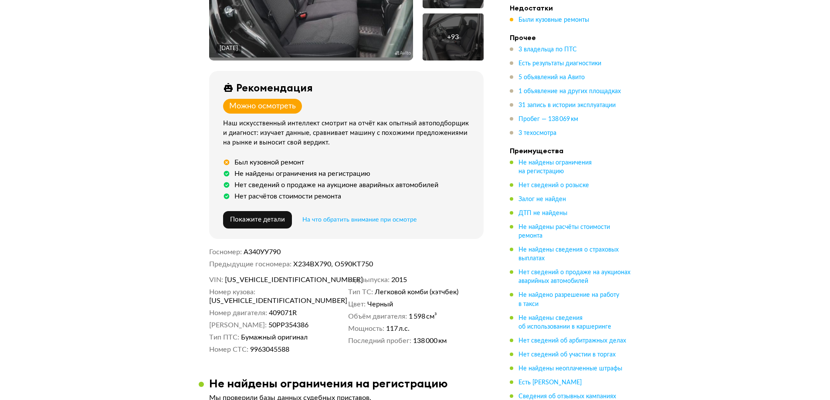
scroll to position [261, 0]
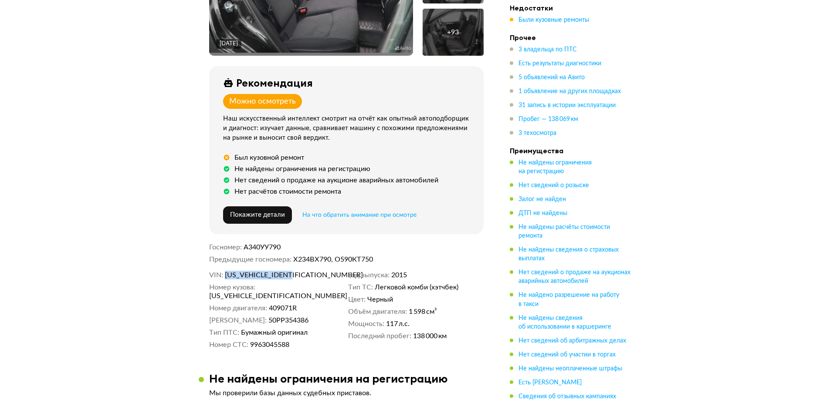
drag, startPoint x: 298, startPoint y: 268, endPoint x: 224, endPoint y: 270, distance: 74.1
click at [224, 271] on dl "VIN [US_VEHICLE_IDENTIFICATION_NUMBER]" at bounding box center [276, 275] width 135 height 9
copy span "[US_VEHICLE_IDENTIFICATION_NUMBER]"
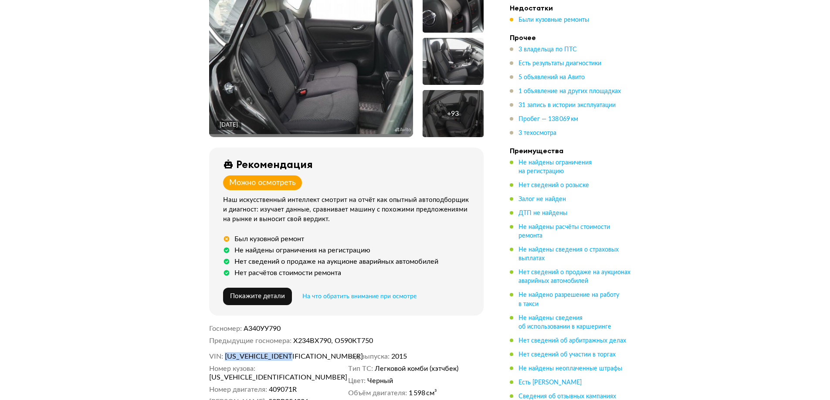
scroll to position [0, 0]
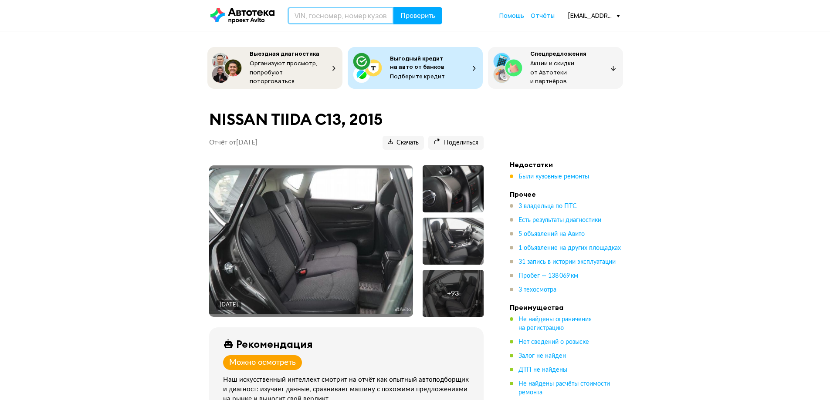
drag, startPoint x: 340, startPoint y: 14, endPoint x: 349, endPoint y: 15, distance: 8.8
click at [340, 13] on input "text" at bounding box center [341, 15] width 106 height 17
paste input "[US_VEHICLE_IDENTIFICATION_NUMBER]"
type input "[US_VEHICLE_IDENTIFICATION_NUMBER]"
click at [431, 17] on span "Проверить" at bounding box center [417, 15] width 35 height 7
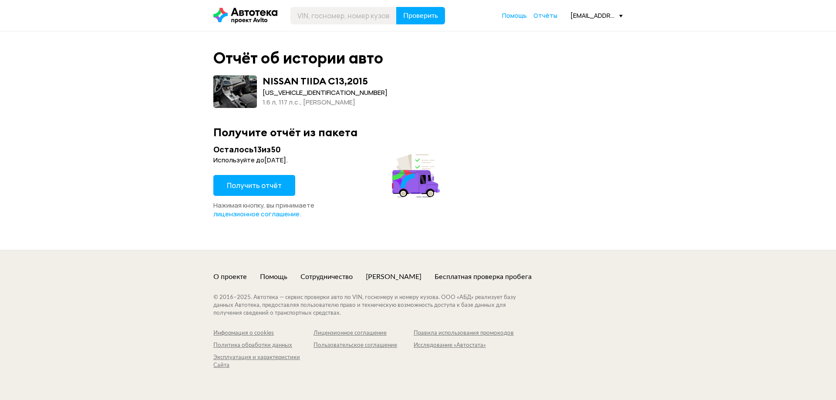
click at [270, 186] on span "Получить отчёт" at bounding box center [254, 186] width 55 height 10
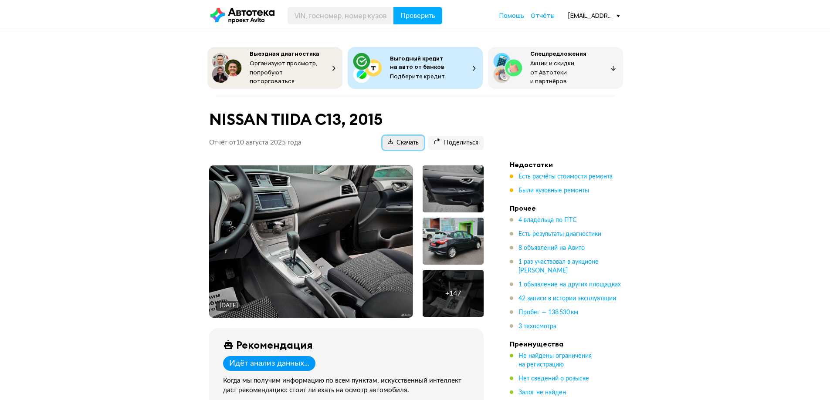
click at [405, 141] on span "Скачать" at bounding box center [403, 143] width 31 height 8
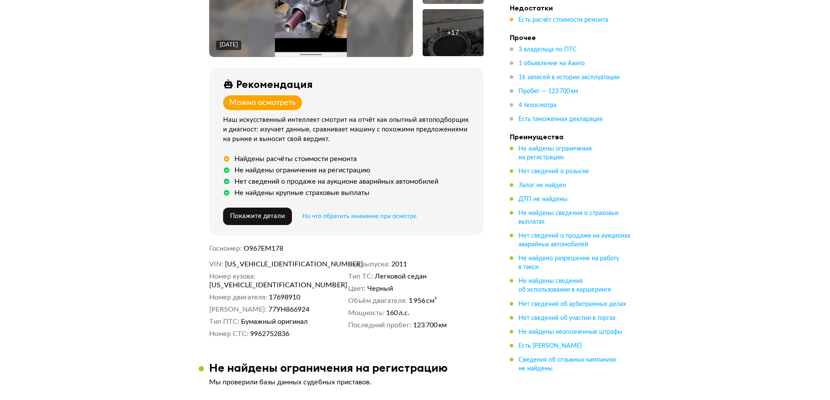
scroll to position [261, 0]
drag, startPoint x: 303, startPoint y: 260, endPoint x: 227, endPoint y: 262, distance: 76.3
click at [227, 262] on dd "W0LGT5EM2B1158317" at bounding box center [285, 264] width 120 height 9
copy span "W0LGT5EM2B1158317"
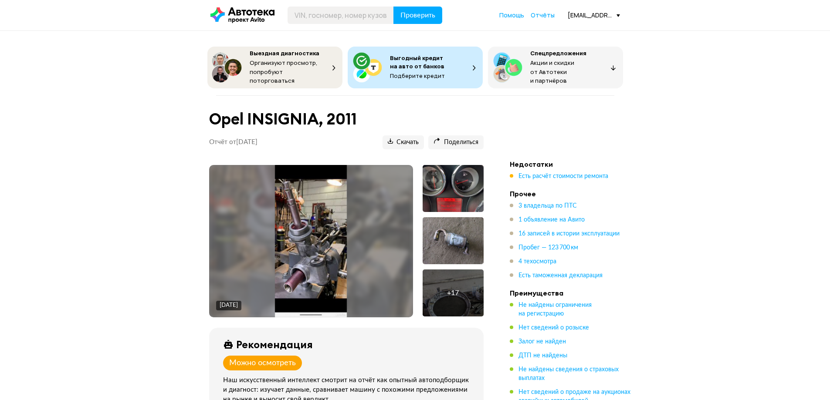
scroll to position [0, 0]
click at [355, 15] on input "text" at bounding box center [341, 15] width 106 height 17
paste input "W0LGT5EM2B1158317"
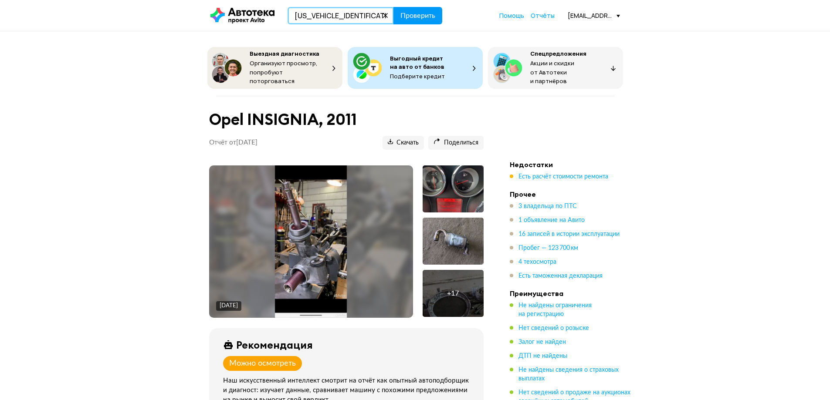
type input "W0LGT5EM2B1158317"
click at [413, 15] on span "Проверить" at bounding box center [417, 15] width 35 height 7
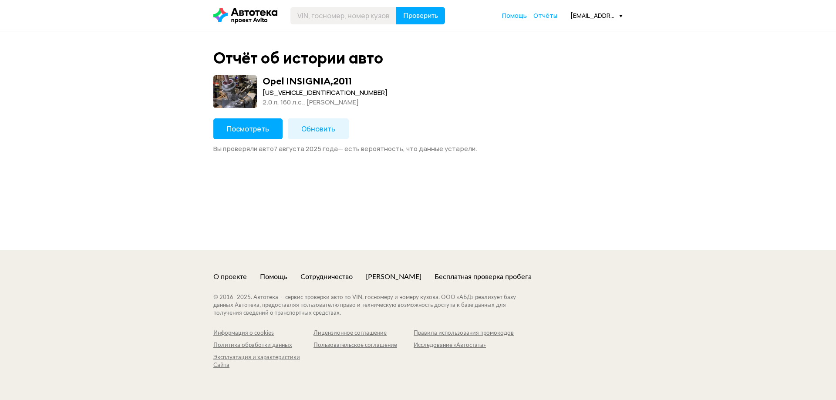
click at [322, 128] on span "Обновить" at bounding box center [318, 129] width 34 height 10
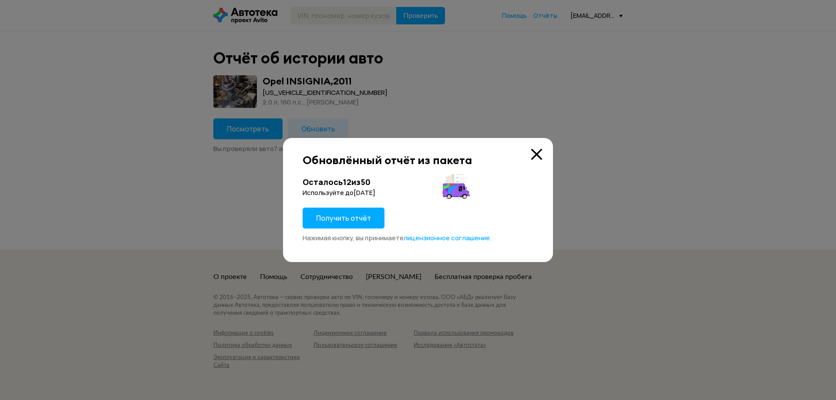
click at [332, 220] on span "Получить отчёт" at bounding box center [343, 218] width 55 height 10
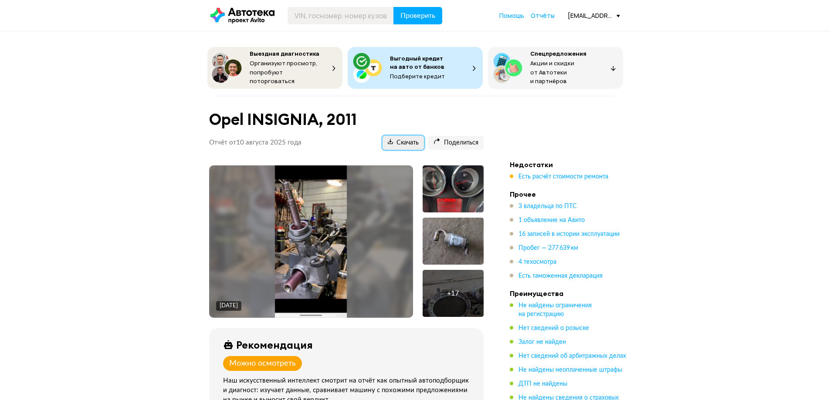
click at [400, 140] on span "Скачать" at bounding box center [403, 143] width 31 height 8
